Goal: Navigation & Orientation: Find specific page/section

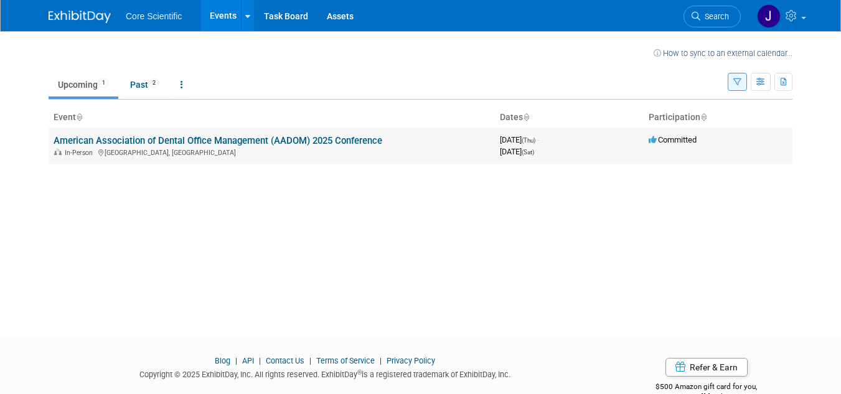
click at [290, 143] on link "American Association of Dental Office Management (AADOM) 2025 Conference" at bounding box center [218, 140] width 329 height 11
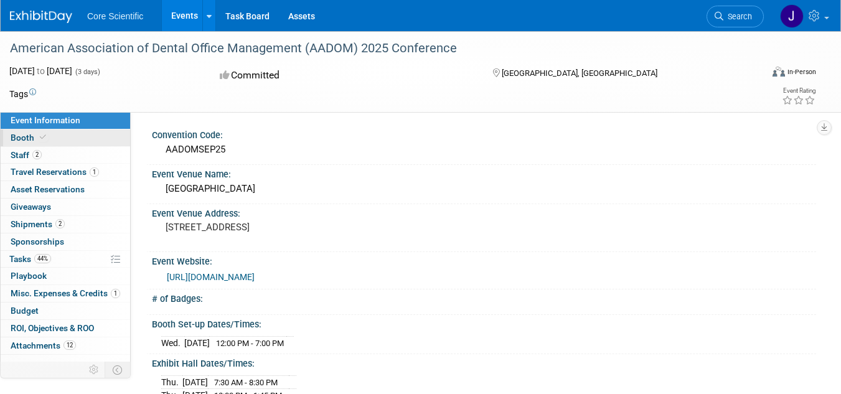
click at [51, 133] on link "Booth" at bounding box center [65, 137] width 129 height 17
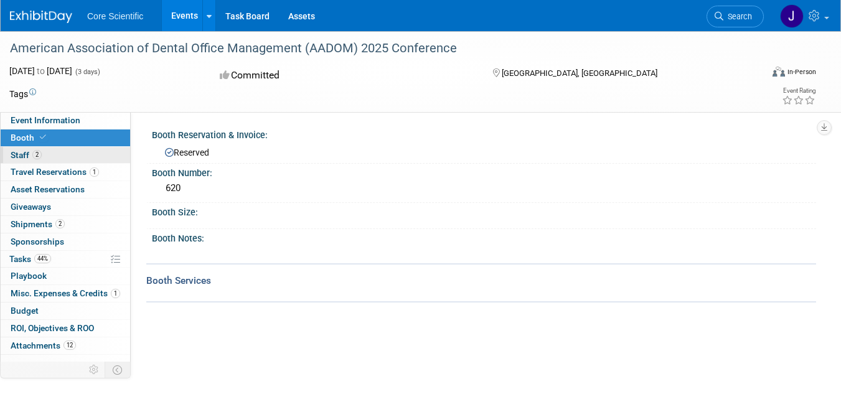
click at [55, 156] on link "2 Staff 2" at bounding box center [65, 155] width 129 height 17
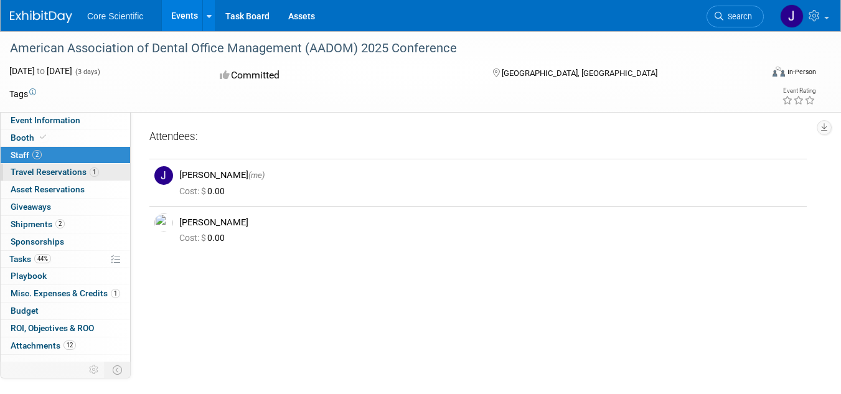
click at [98, 174] on span "1" at bounding box center [94, 171] width 9 height 9
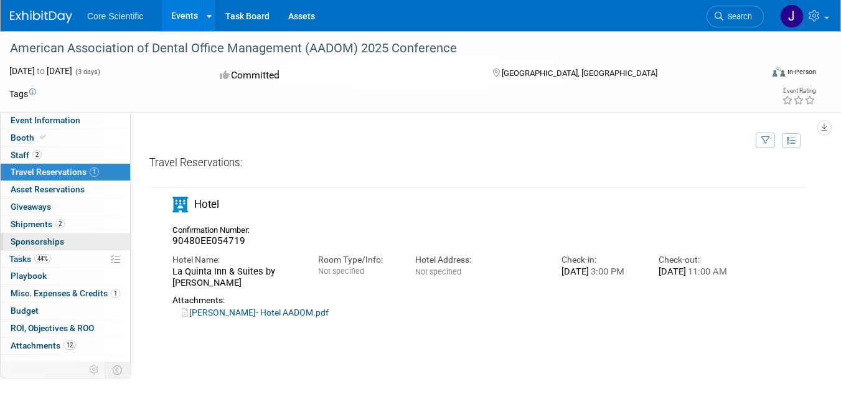
scroll to position [10, 0]
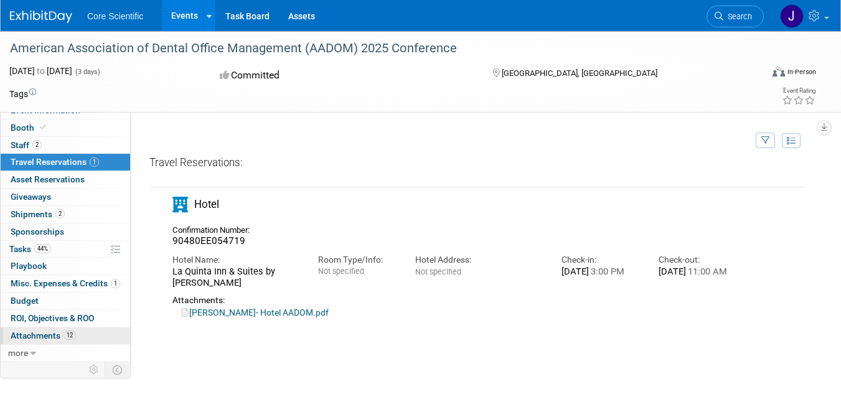
click at [71, 342] on link "12 Attachments 12" at bounding box center [65, 335] width 129 height 17
